Goal: Information Seeking & Learning: Check status

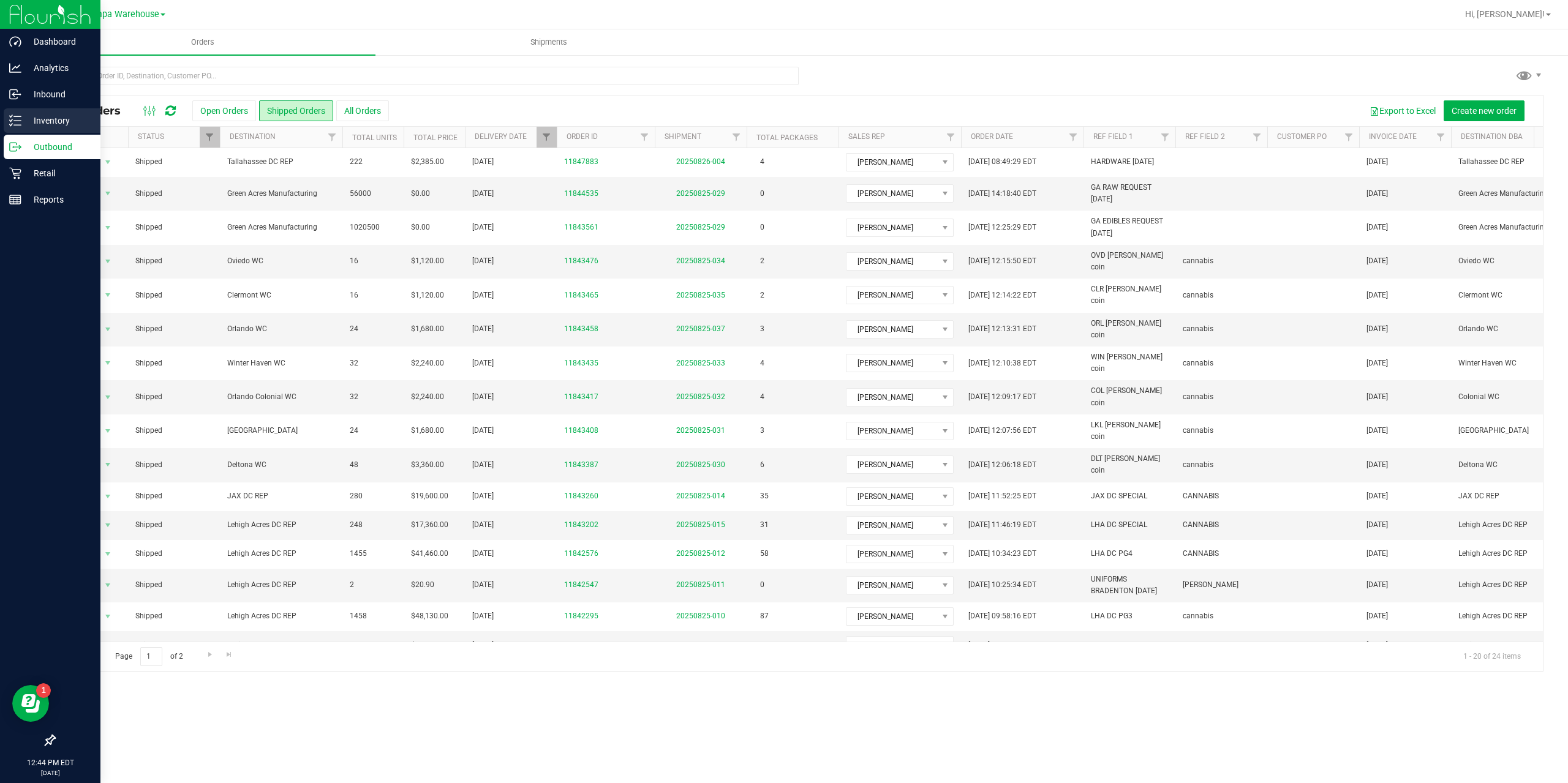
click at [39, 114] on p "Inventory" at bounding box center [59, 120] width 74 height 15
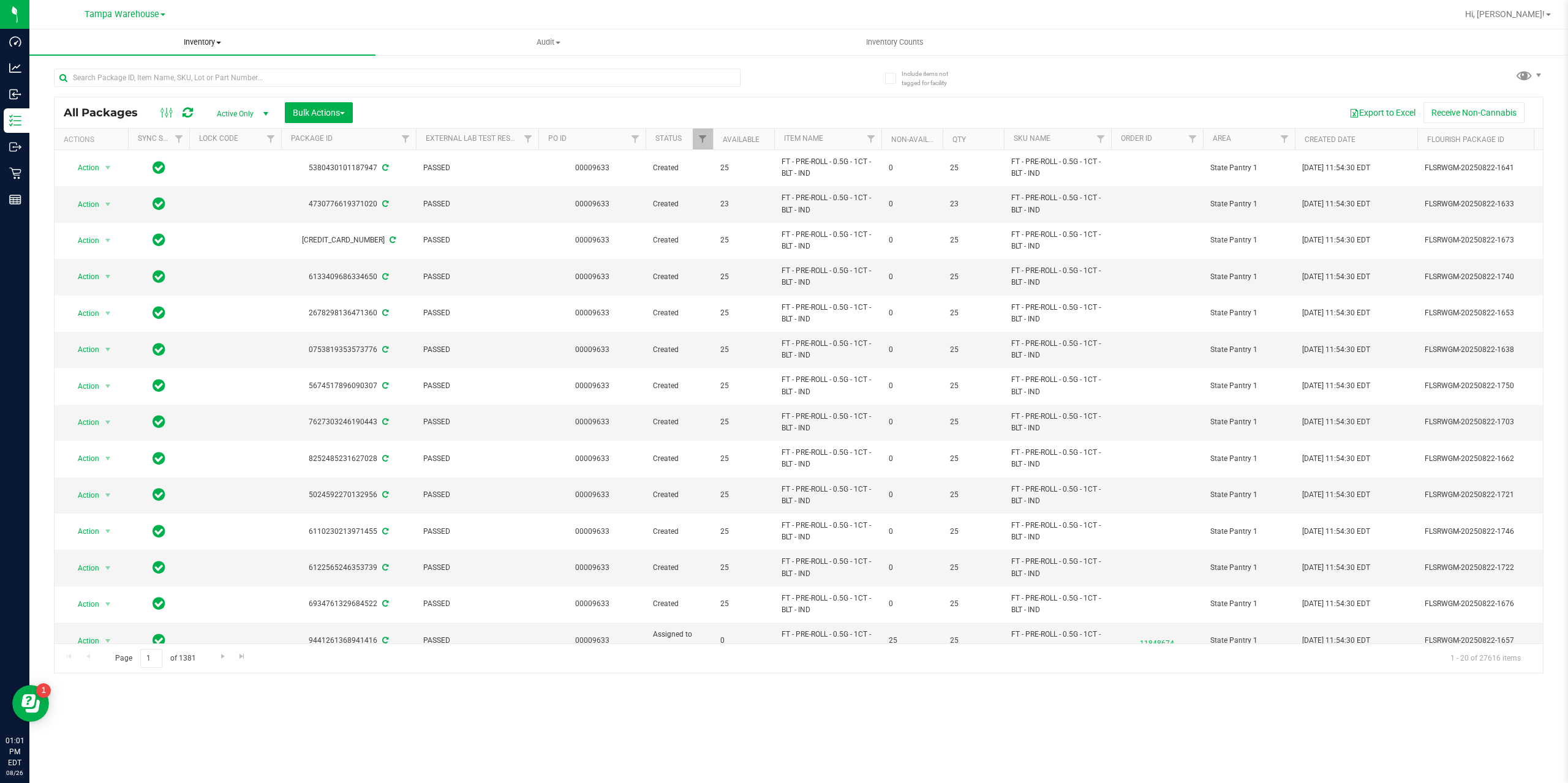
click at [208, 43] on span "Inventory" at bounding box center [202, 42] width 346 height 11
click at [108, 85] on span "All inventory" at bounding box center [71, 88] width 83 height 10
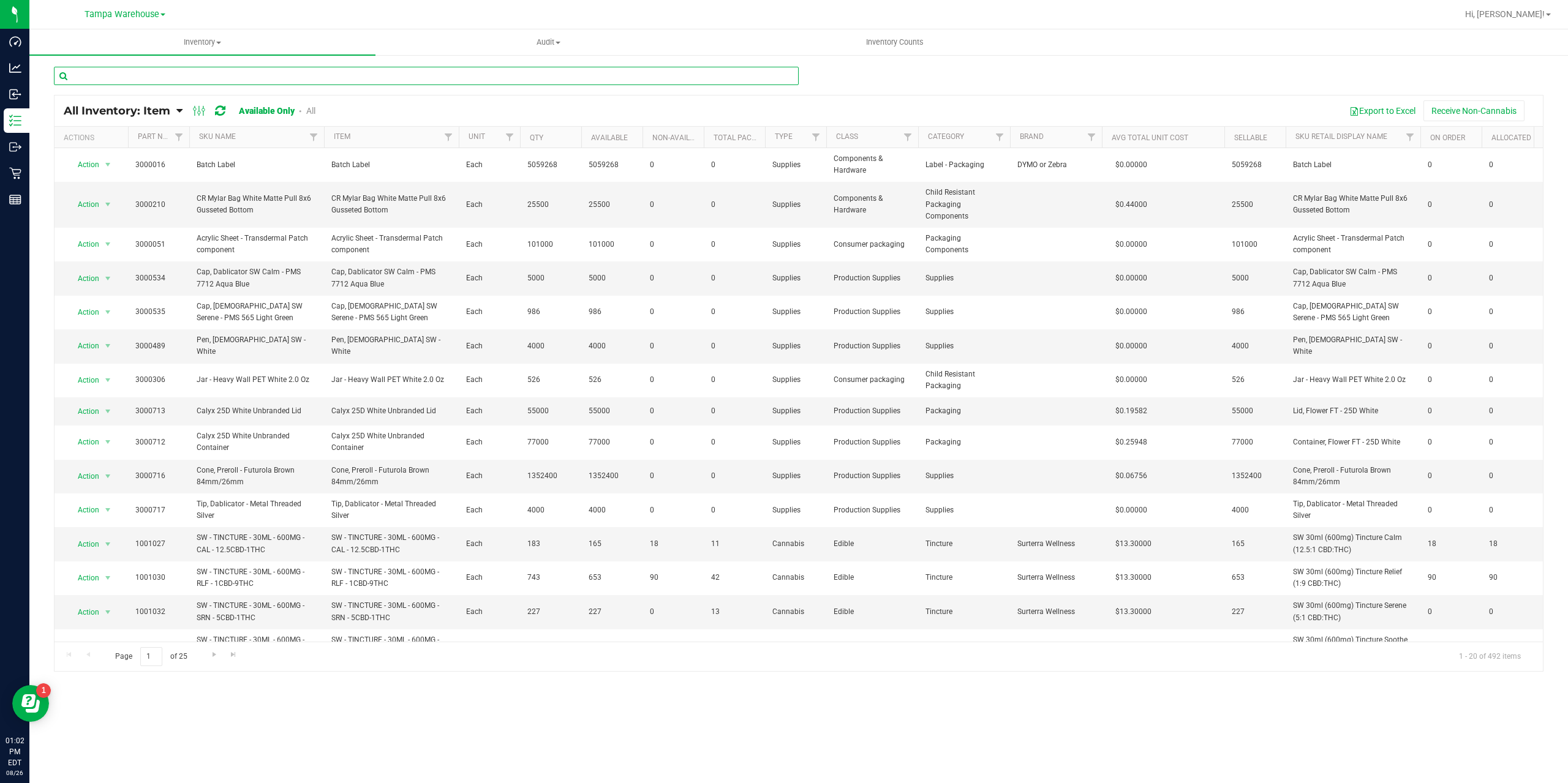
click at [85, 73] on input "text" at bounding box center [426, 76] width 745 height 18
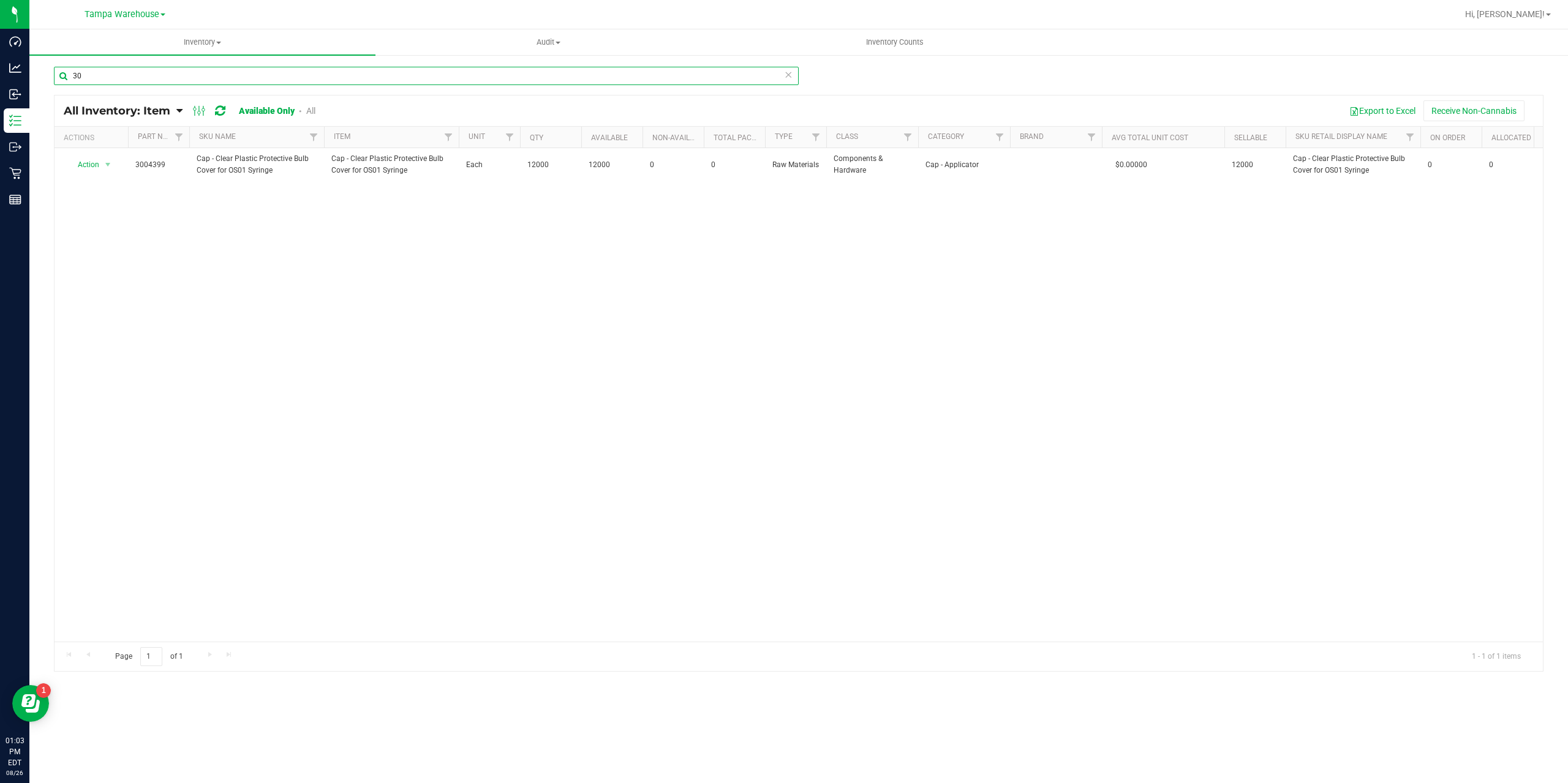
type input "3"
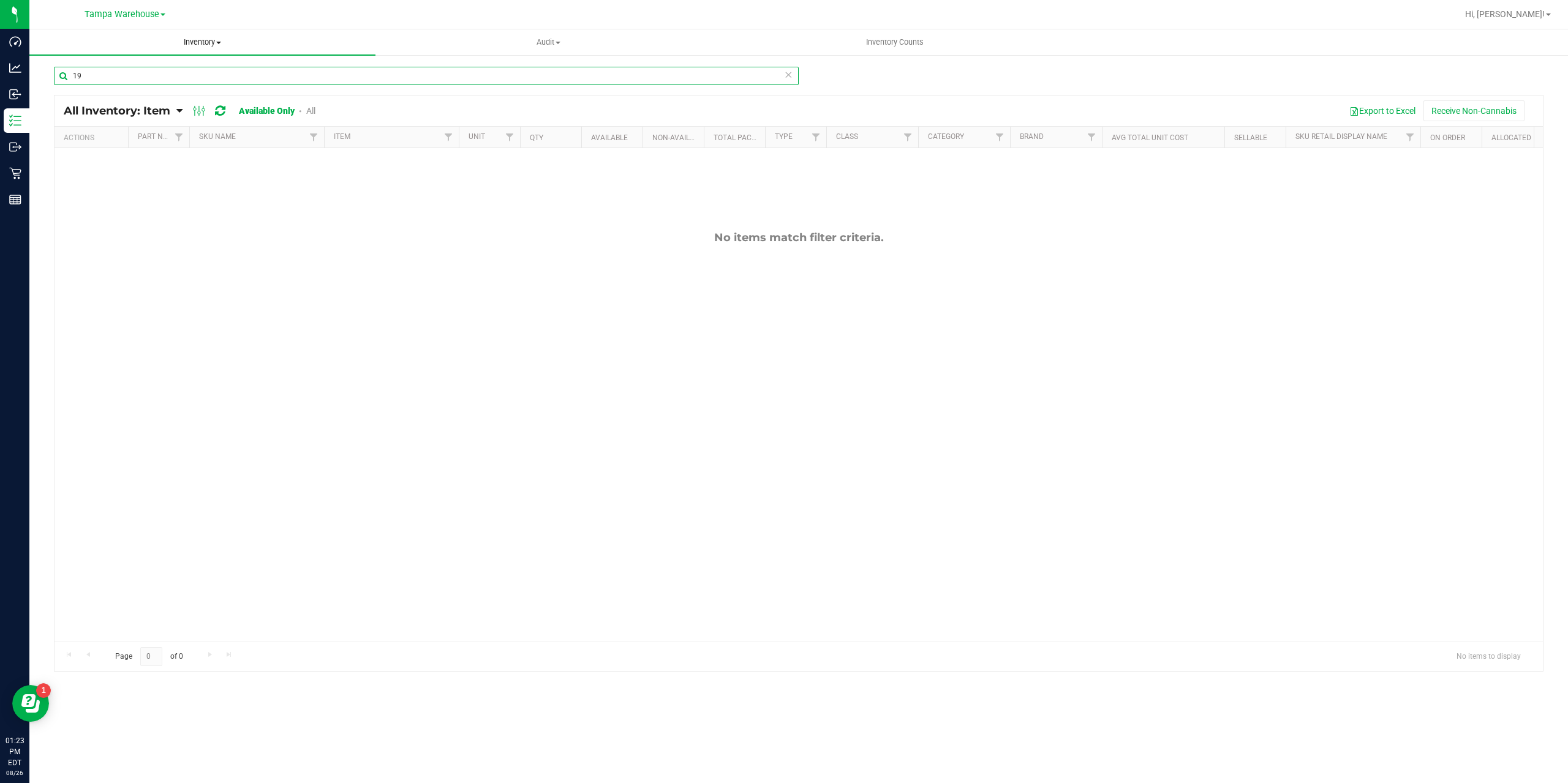
type input "1"
type input "3"
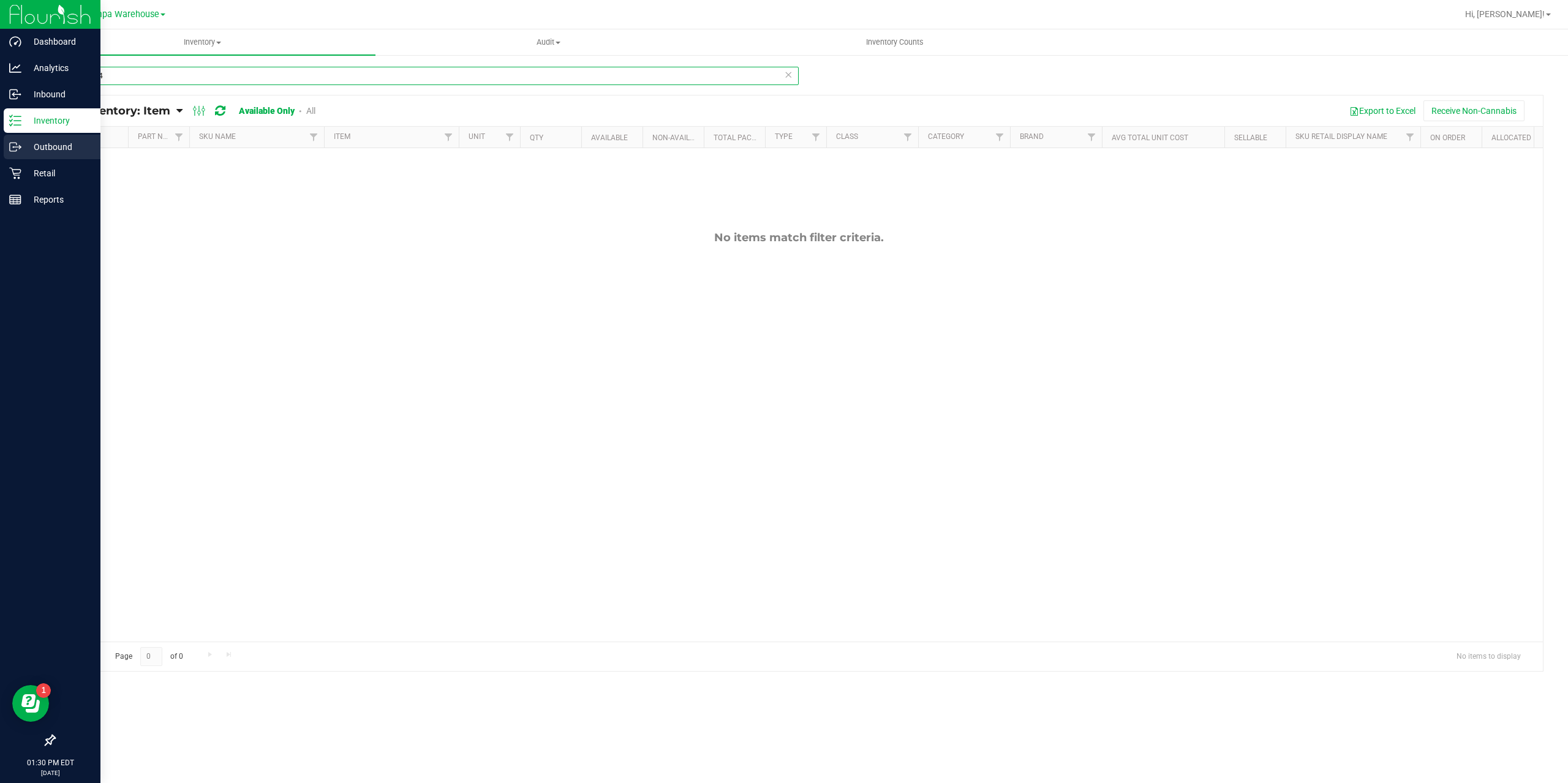
type input "3004414"
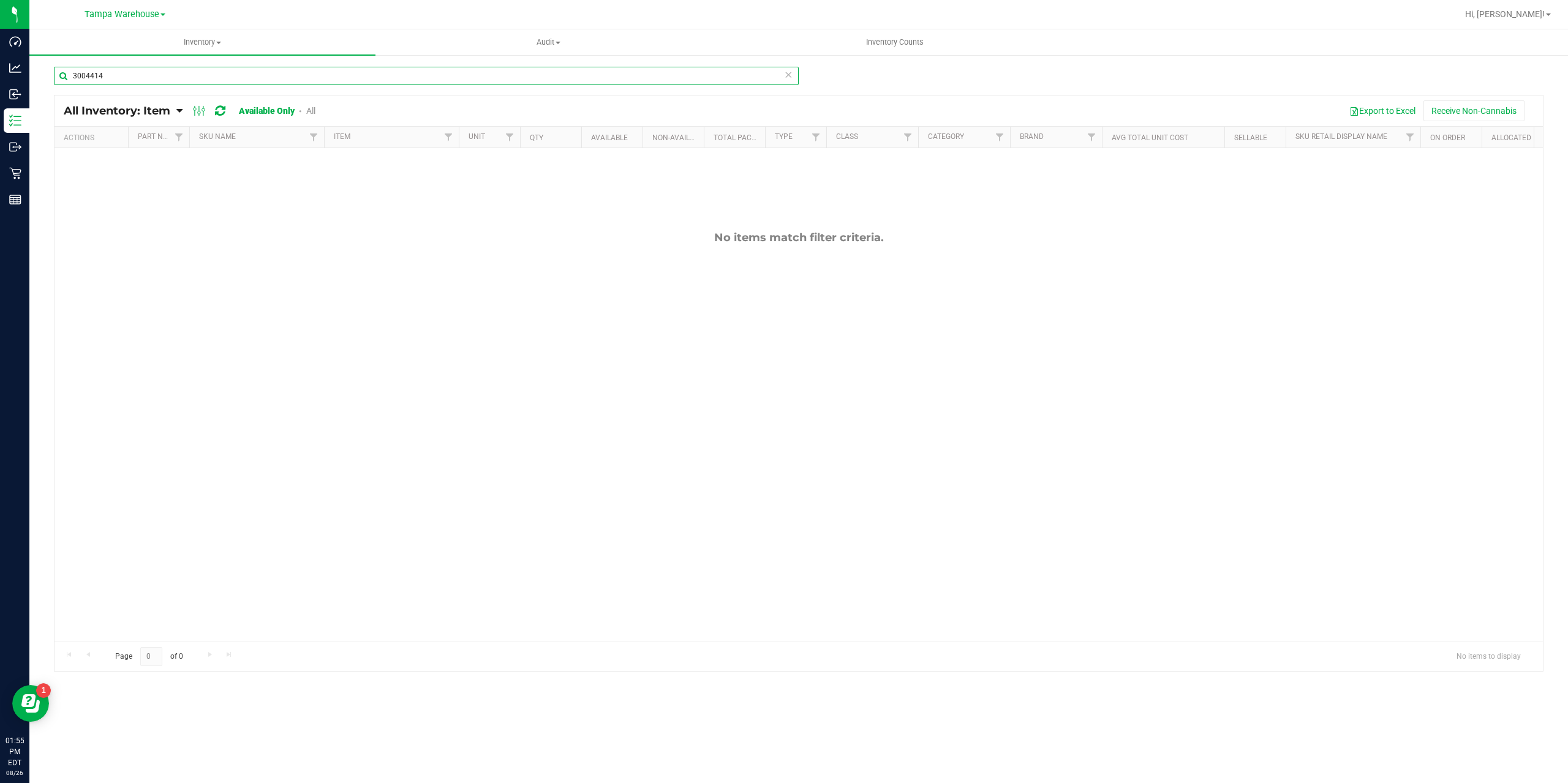
drag, startPoint x: 115, startPoint y: 74, endPoint x: 62, endPoint y: 83, distance: 53.8
click at [63, 83] on input "3004414" at bounding box center [426, 76] width 745 height 18
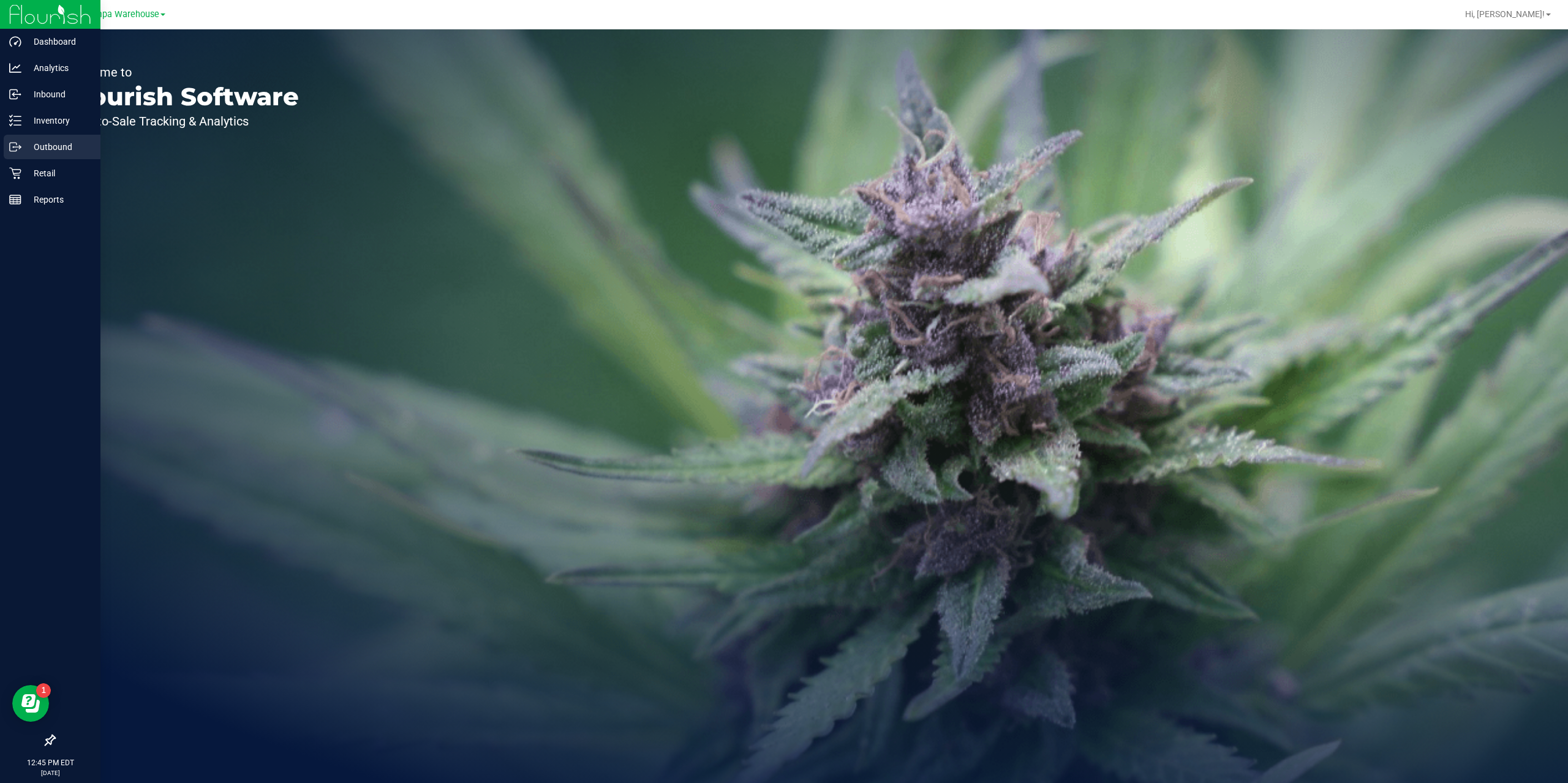
click at [66, 148] on p "Outbound" at bounding box center [59, 146] width 74 height 15
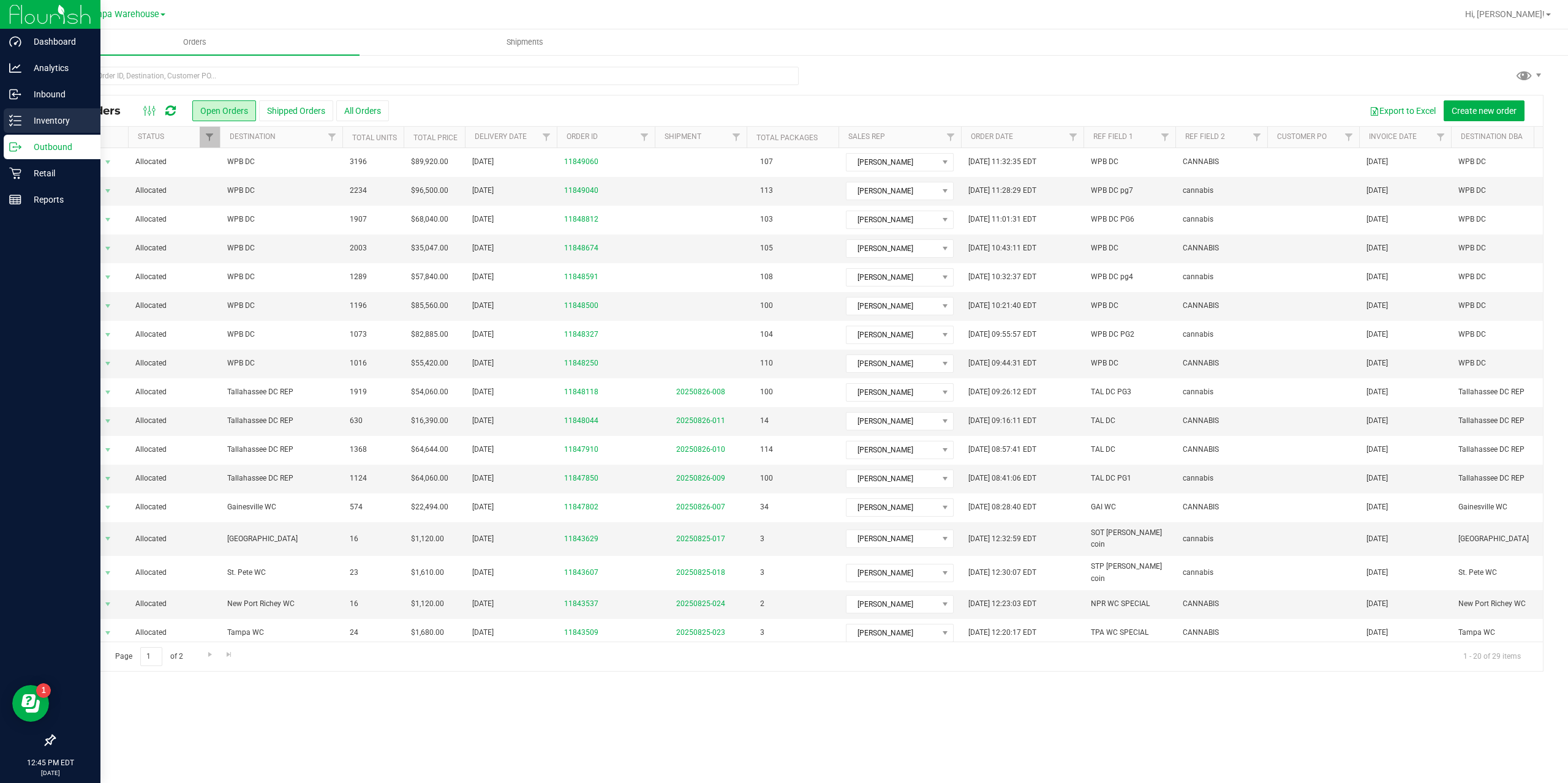
click at [52, 118] on p "Inventory" at bounding box center [59, 120] width 74 height 15
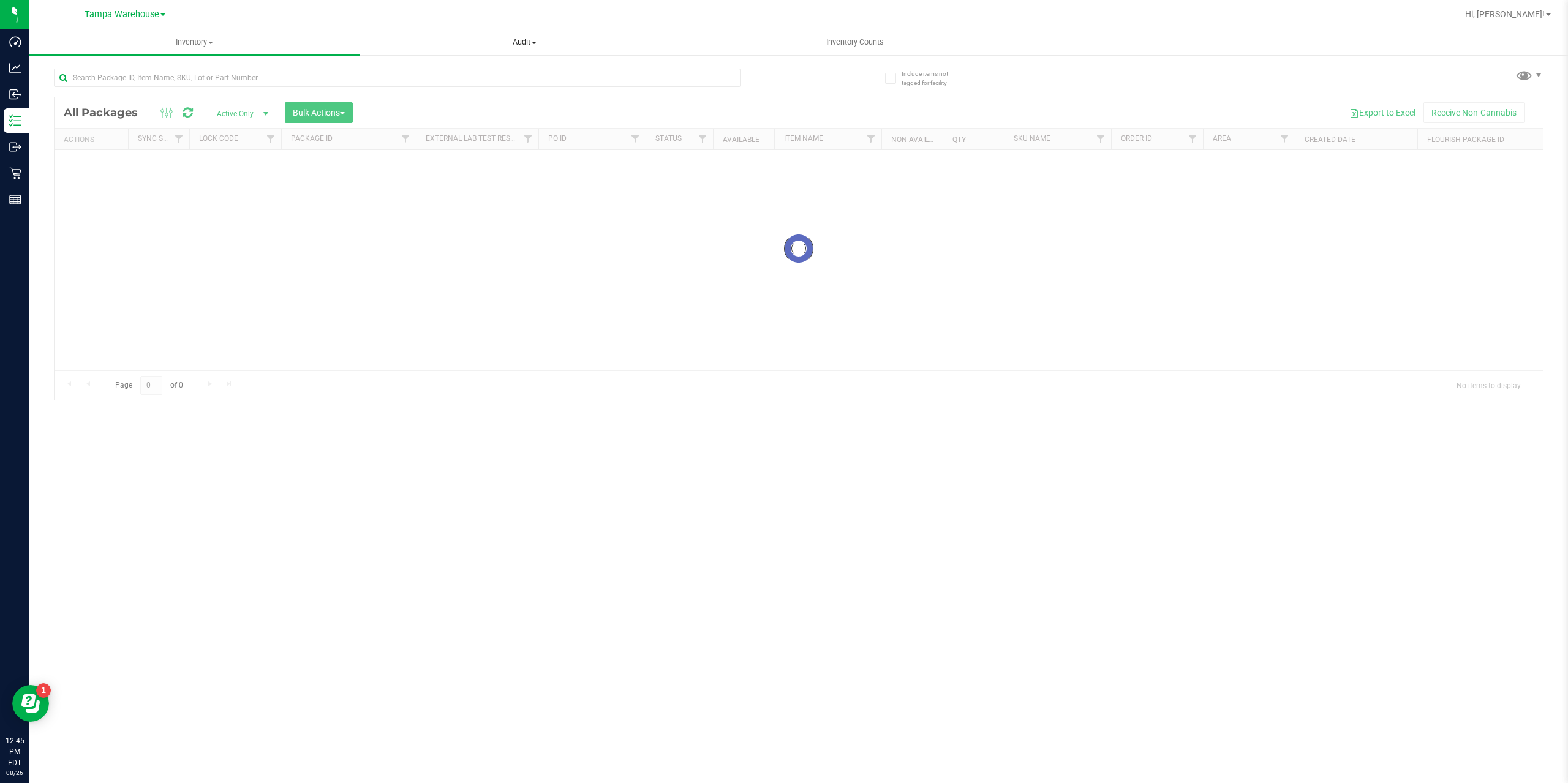
click at [531, 40] on span "Audit" at bounding box center [524, 42] width 329 height 11
click at [420, 80] on li "Inventory auditing" at bounding box center [524, 74] width 330 height 15
